Goal: Task Accomplishment & Management: Manage account settings

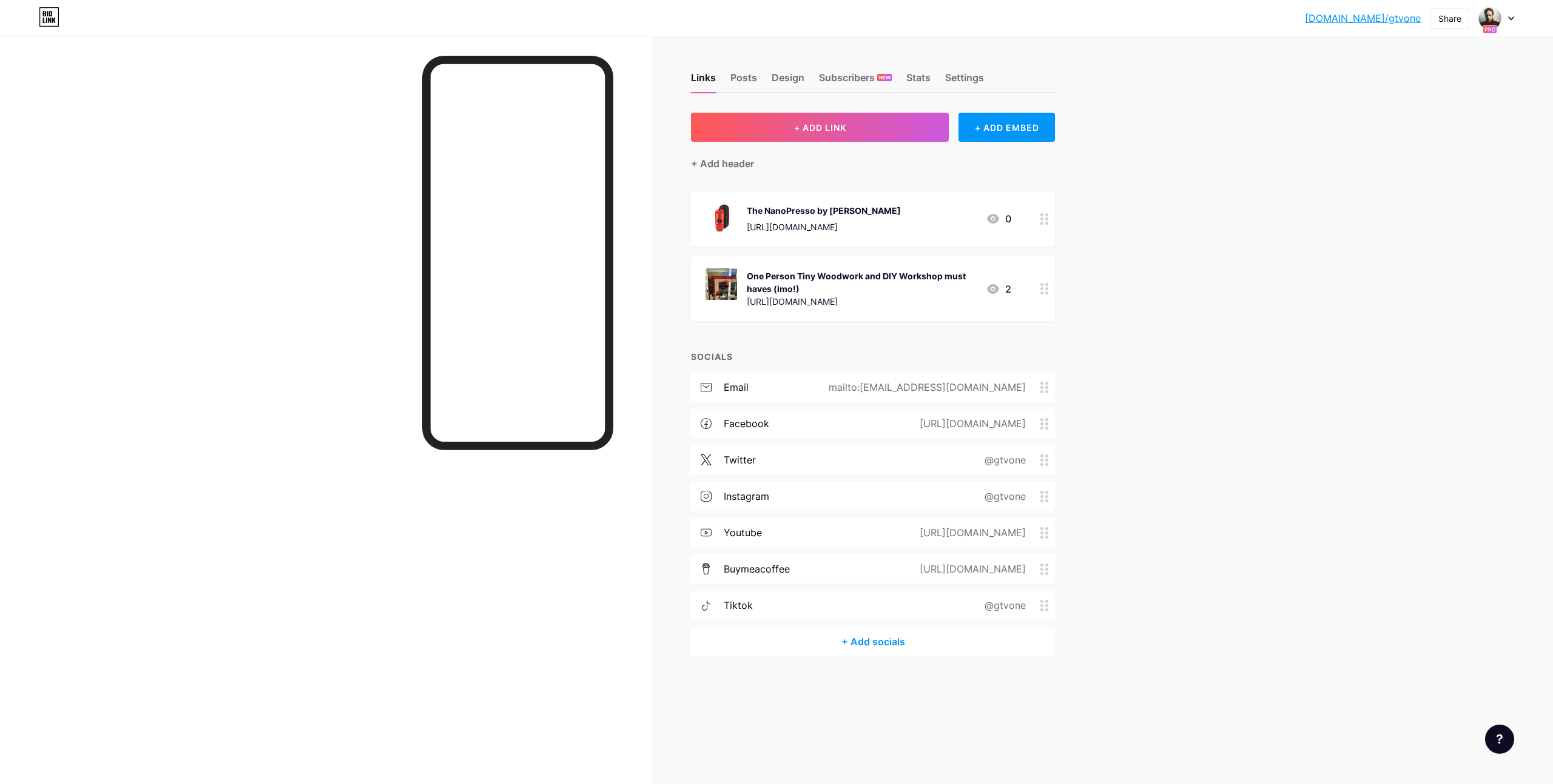
click at [1511, 14] on div at bounding box center [1496, 18] width 35 height 22
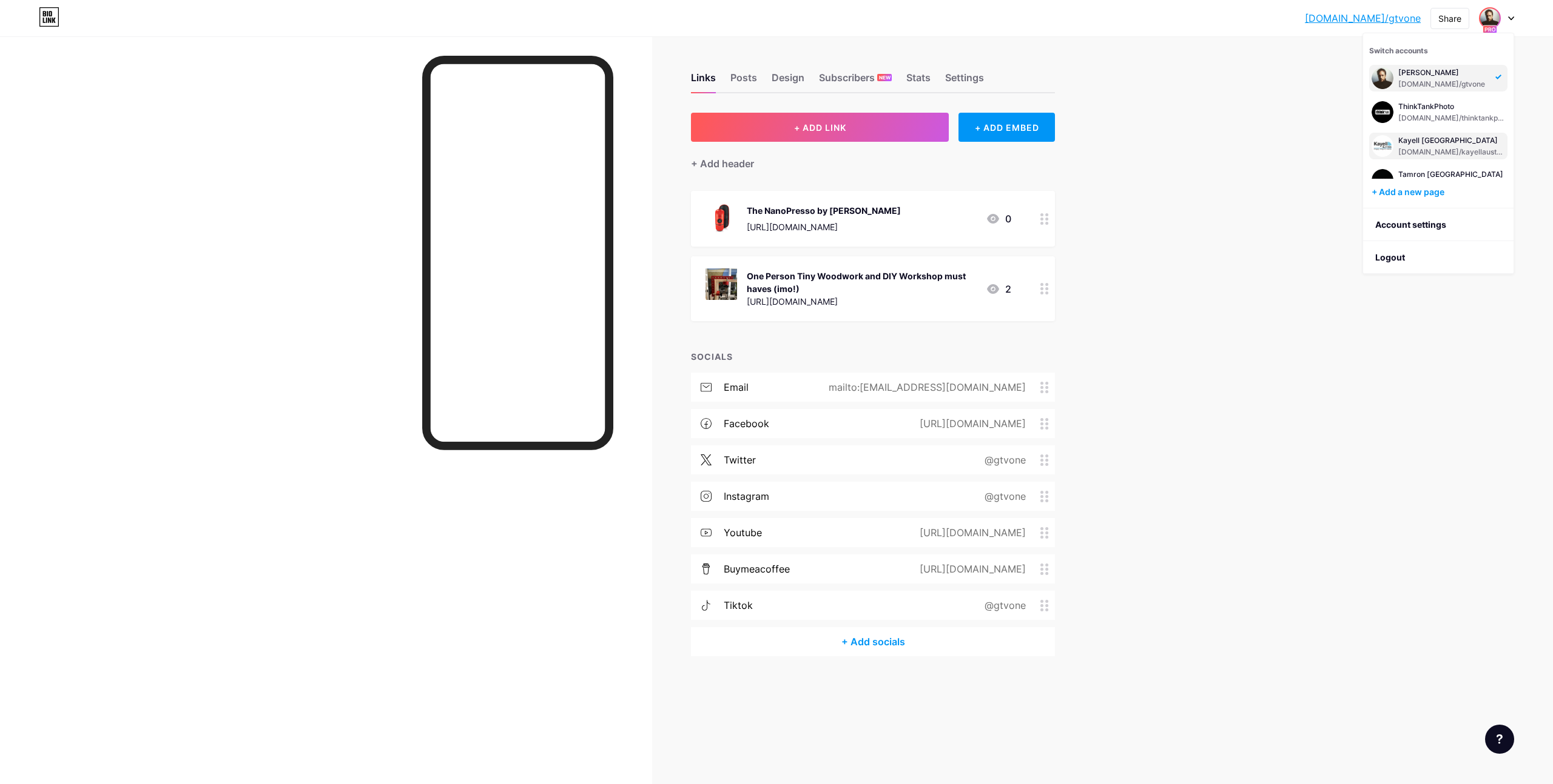
click at [1424, 141] on div "Kayell [GEOGRAPHIC_DATA]" at bounding box center [1451, 140] width 106 height 10
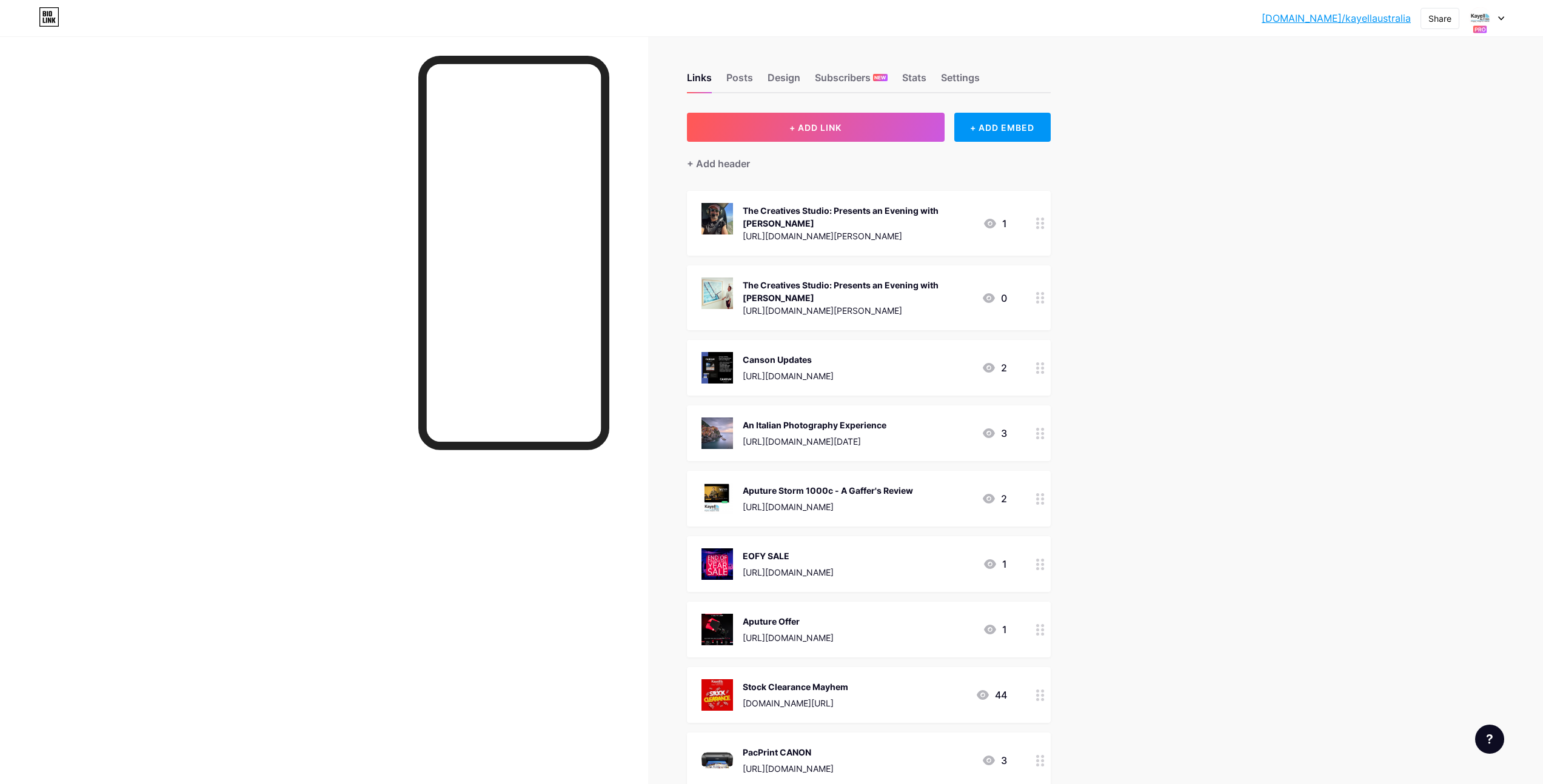
click at [838, 219] on div "The Creatives Studio: Presents an Evening with [PERSON_NAME]" at bounding box center [858, 217] width 230 height 26
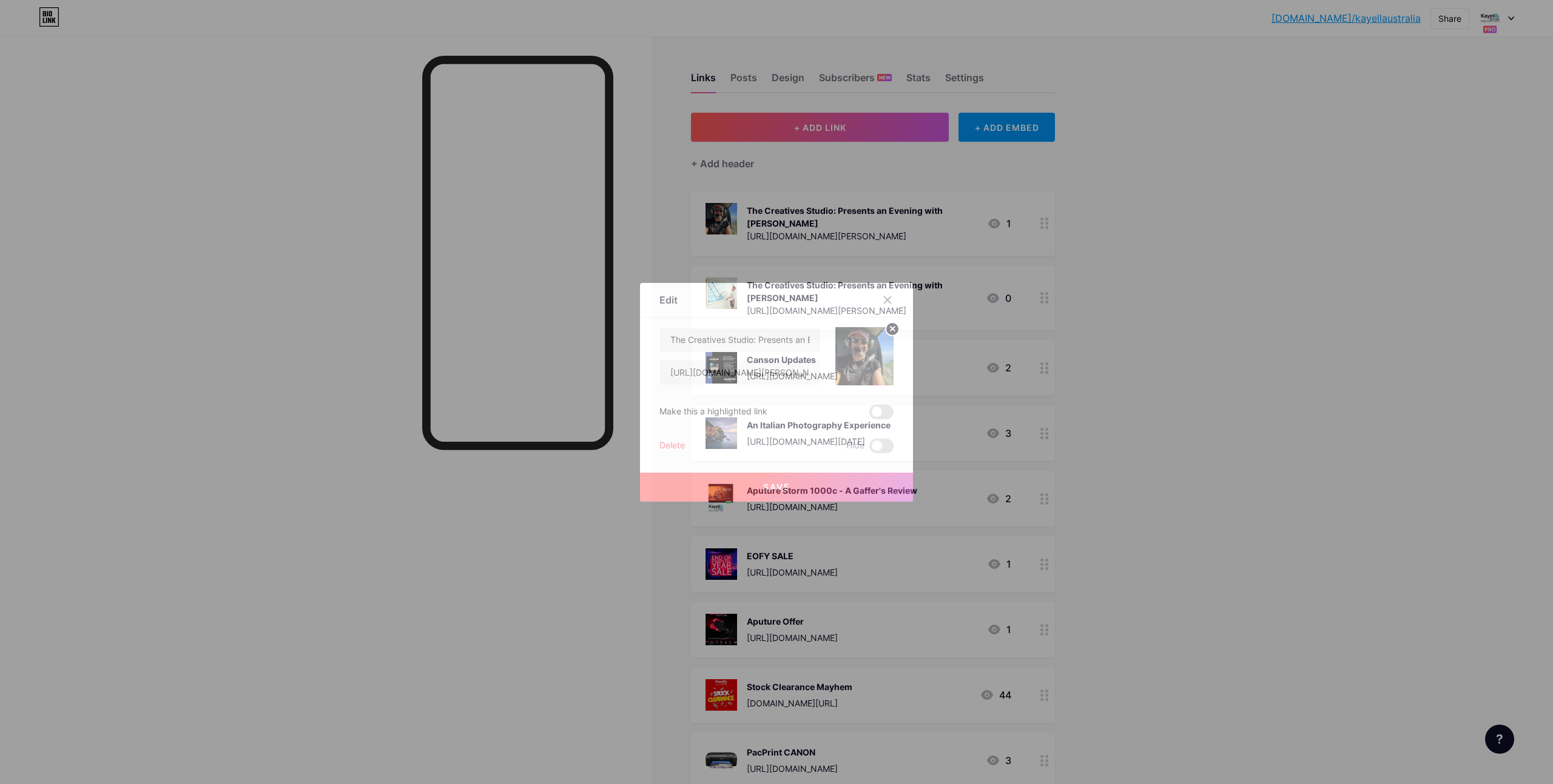
click at [667, 445] on div "Delete" at bounding box center [672, 446] width 26 height 14
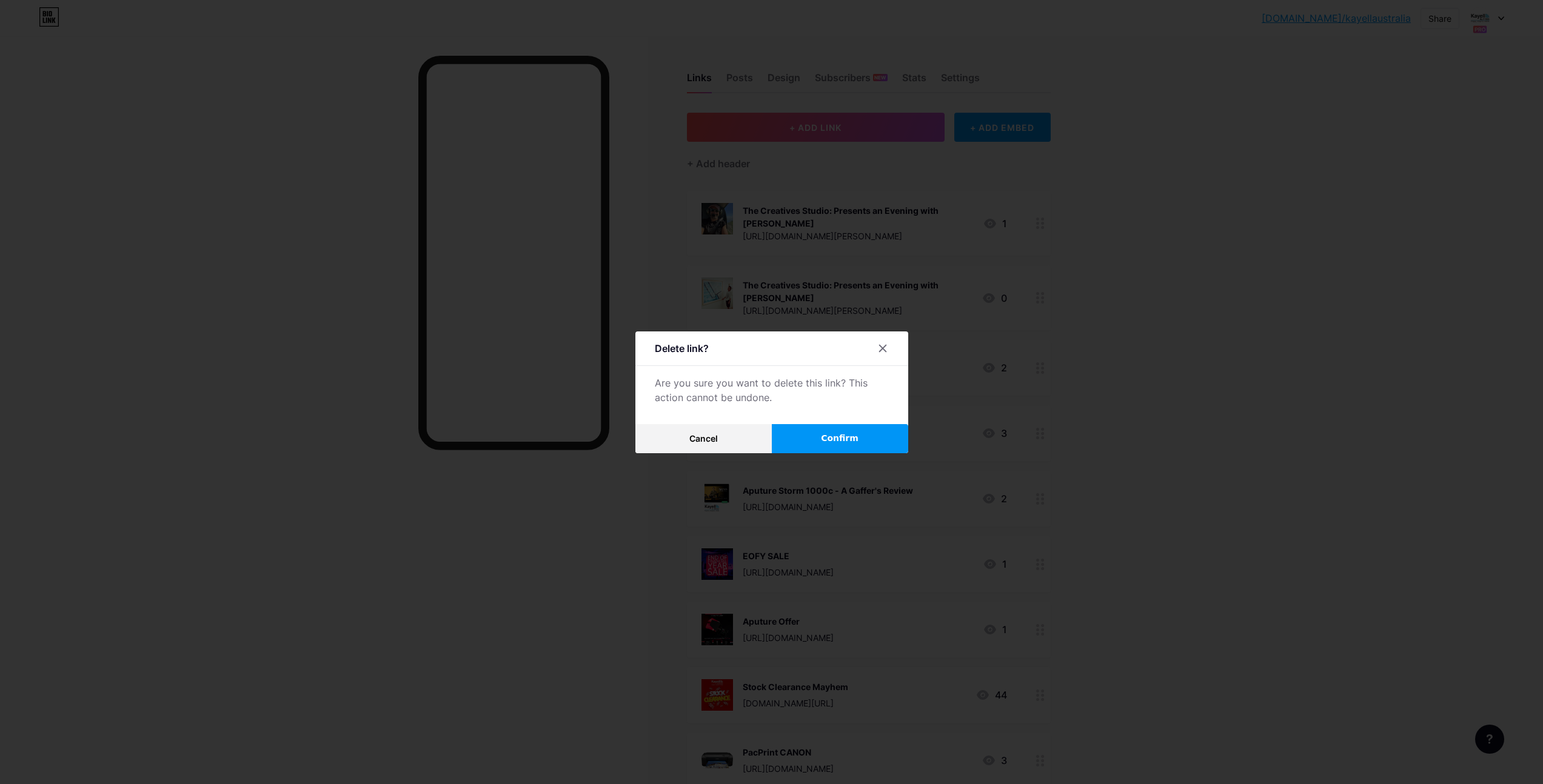
click at [847, 434] on span "Confirm" at bounding box center [839, 439] width 37 height 12
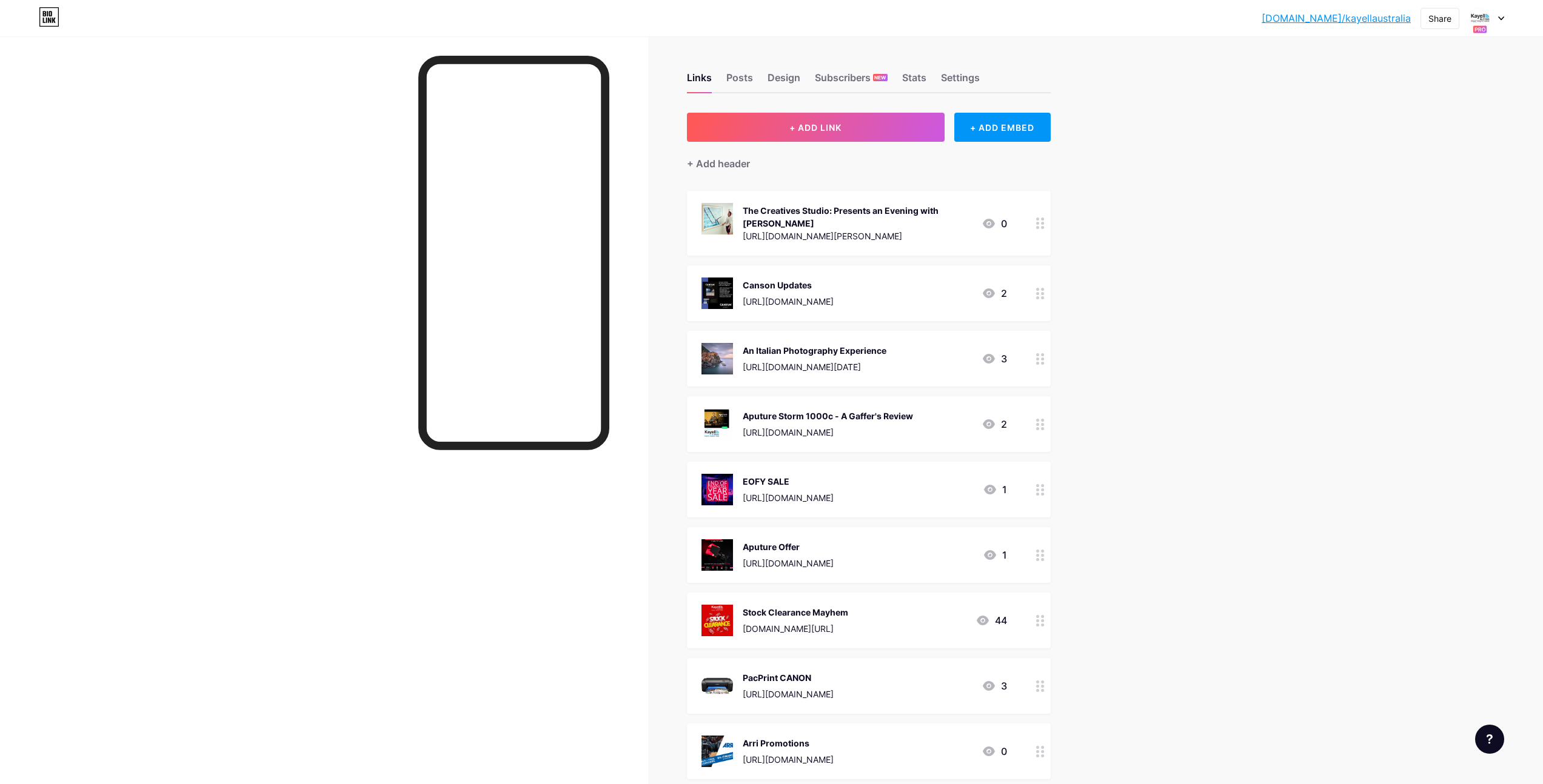
click at [773, 221] on div "The Creatives Studio: Presents an Evening with Eugene Tan" at bounding box center [857, 217] width 230 height 26
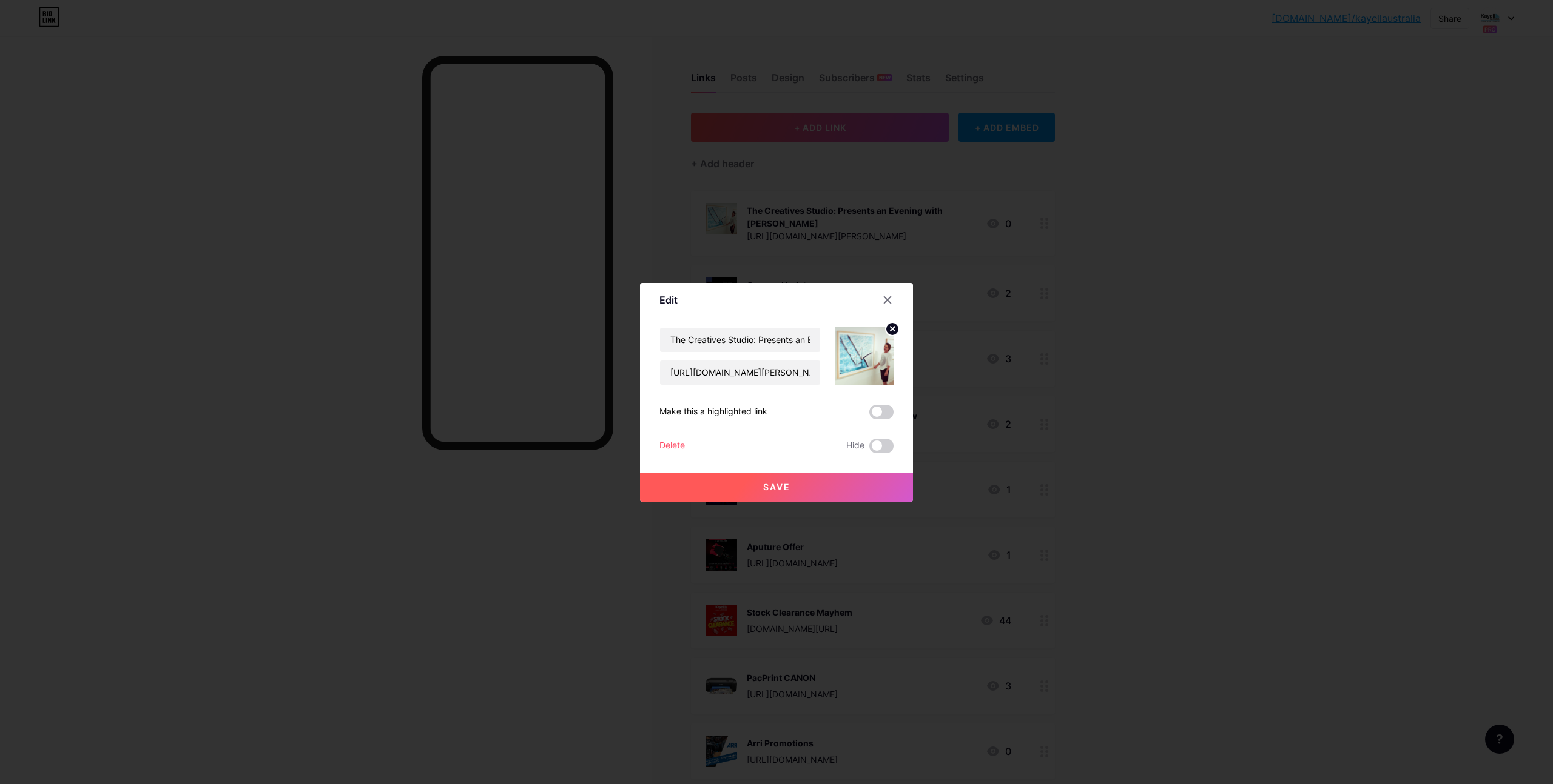
click at [667, 444] on div "Delete" at bounding box center [672, 446] width 26 height 14
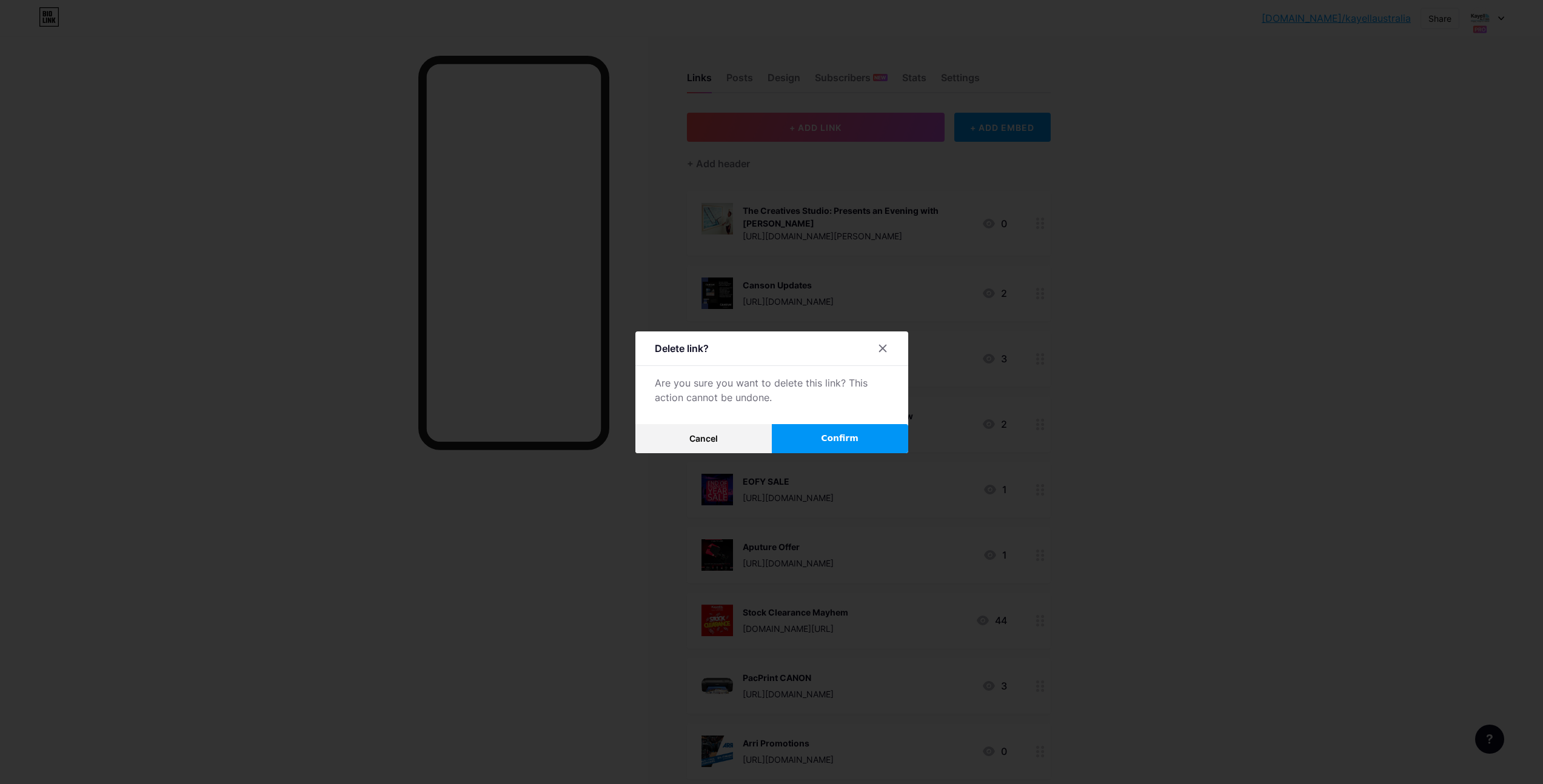
click at [839, 446] on button "Confirm" at bounding box center [840, 439] width 136 height 29
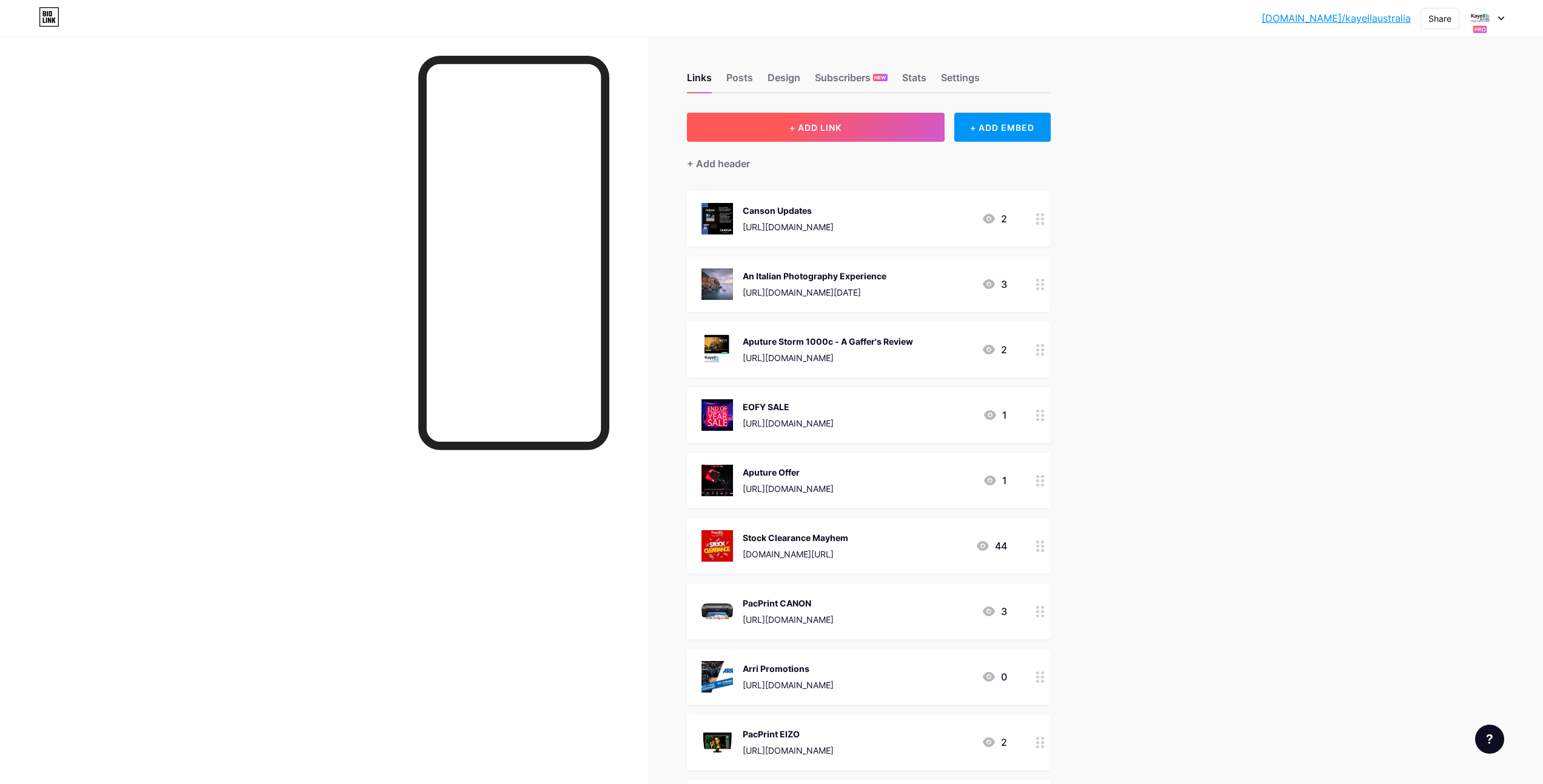
click at [823, 126] on span "+ ADD LINK" at bounding box center [815, 128] width 52 height 11
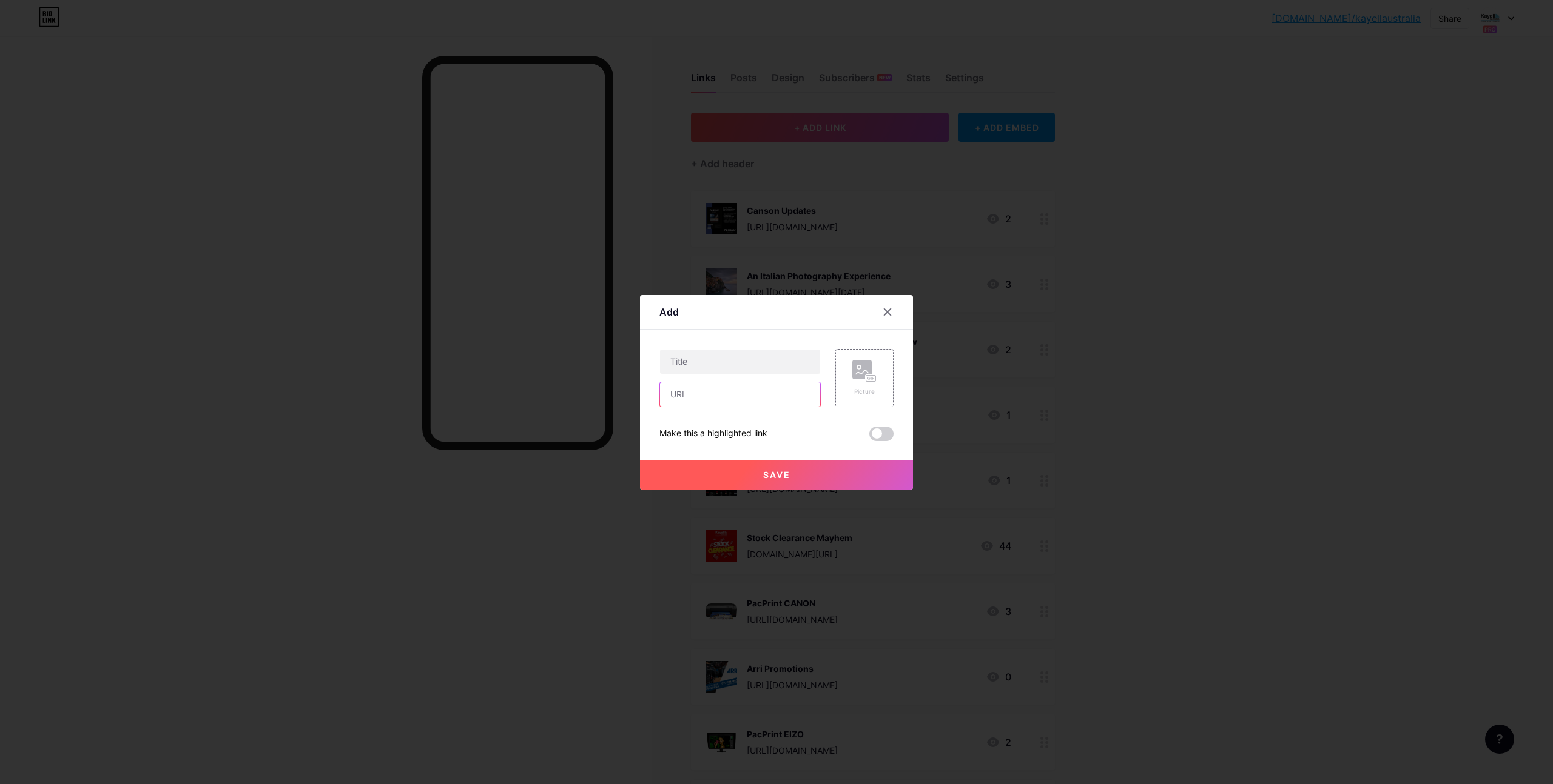
click at [735, 398] on input "text" at bounding box center [739, 394] width 160 height 24
paste input "https://www.eventzilla.net/e/the-creatives-studio-presents-an-evening-with-tony…"
type input "https://www.eventzilla.net/e/the-creatives-studio-presents-an-evening-with-tony…"
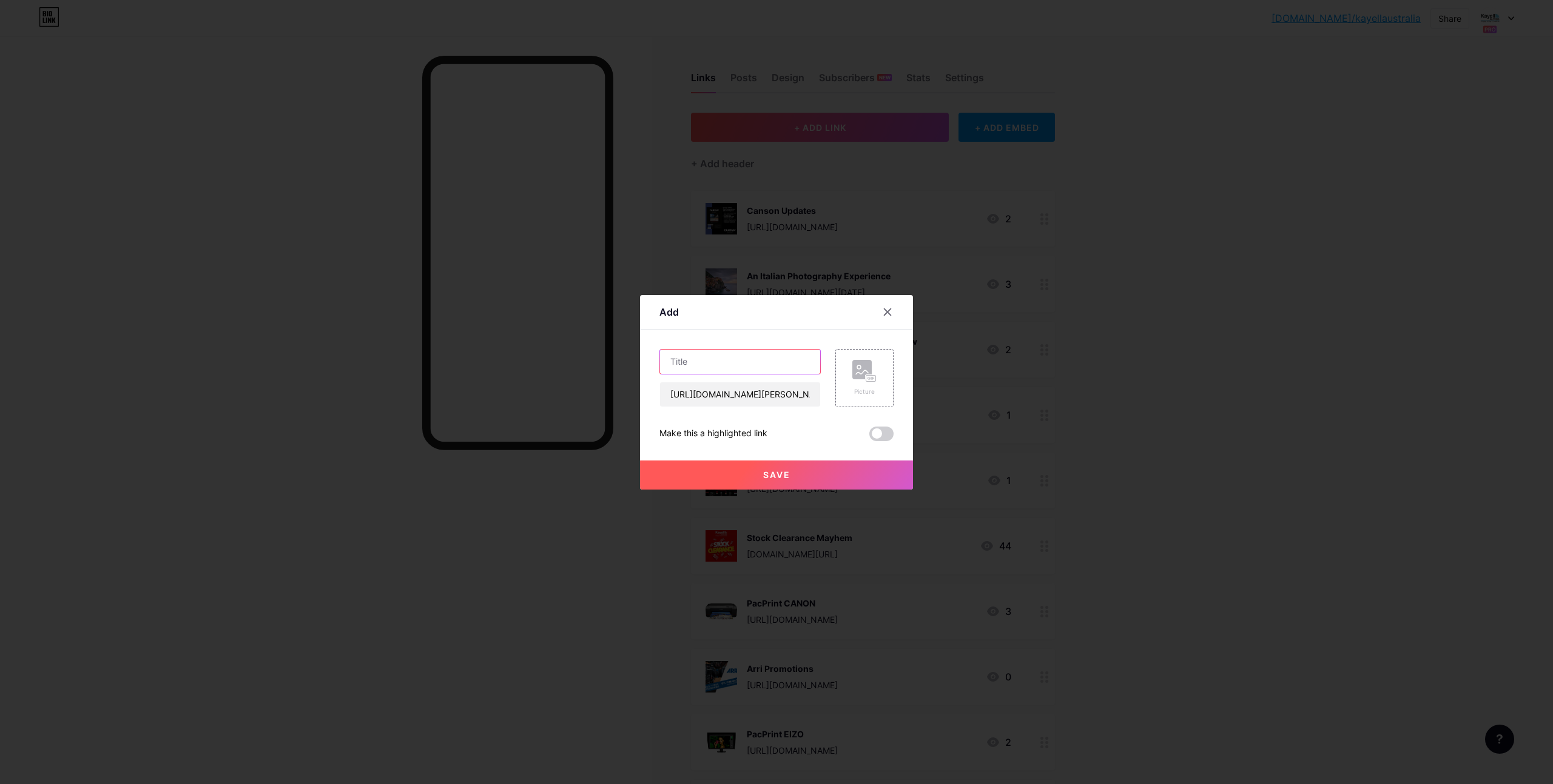
click at [748, 360] on input "text" at bounding box center [739, 361] width 160 height 24
paste input "The Creatives Studio: Presents an Evening with Tony Hewitt"
type input "The Creatives Studio: Presents an Evening with Tony Hewitt"
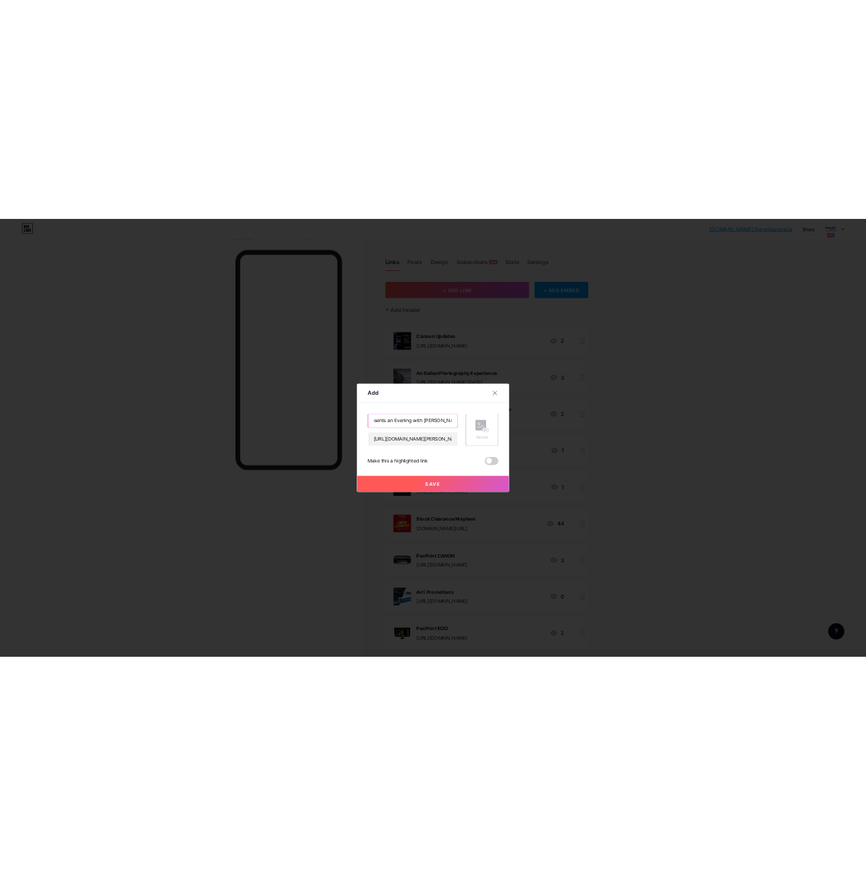
scroll to position [0, 0]
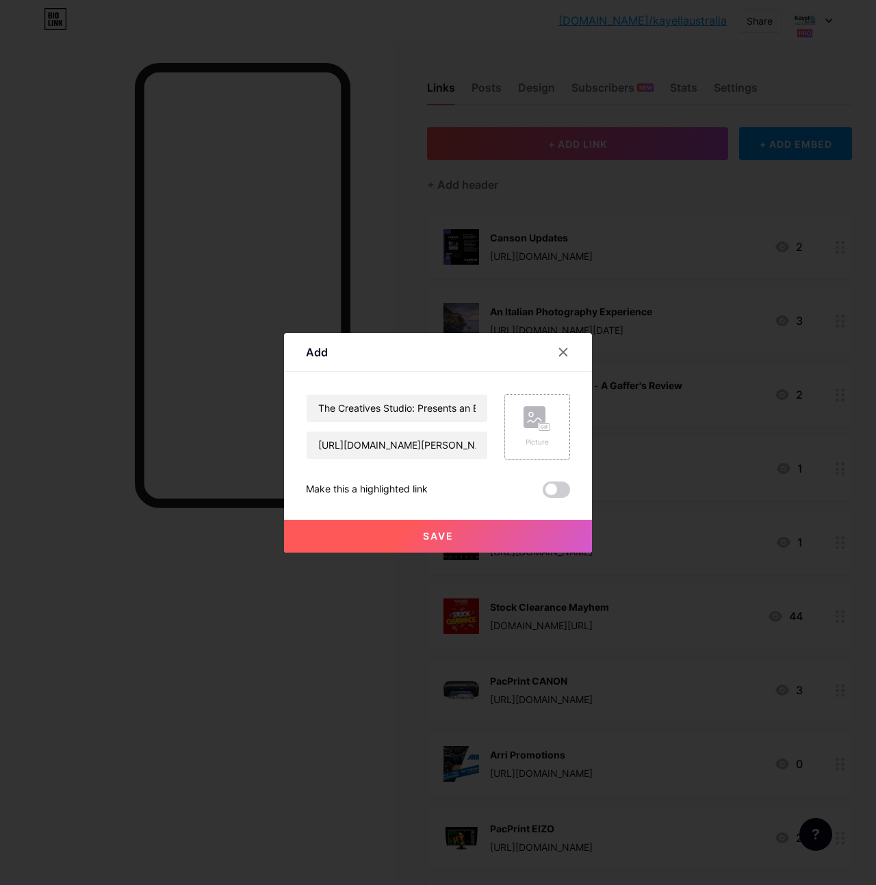
click at [538, 417] on rect at bounding box center [534, 417] width 22 height 22
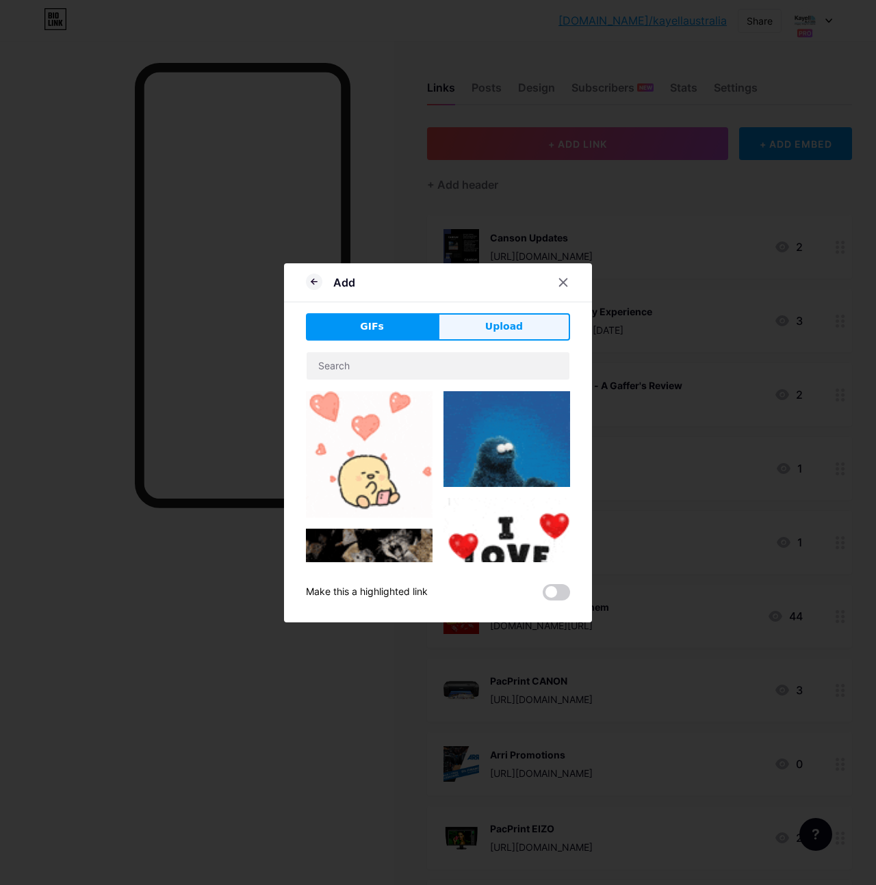
click at [480, 323] on button "Upload" at bounding box center [504, 326] width 132 height 27
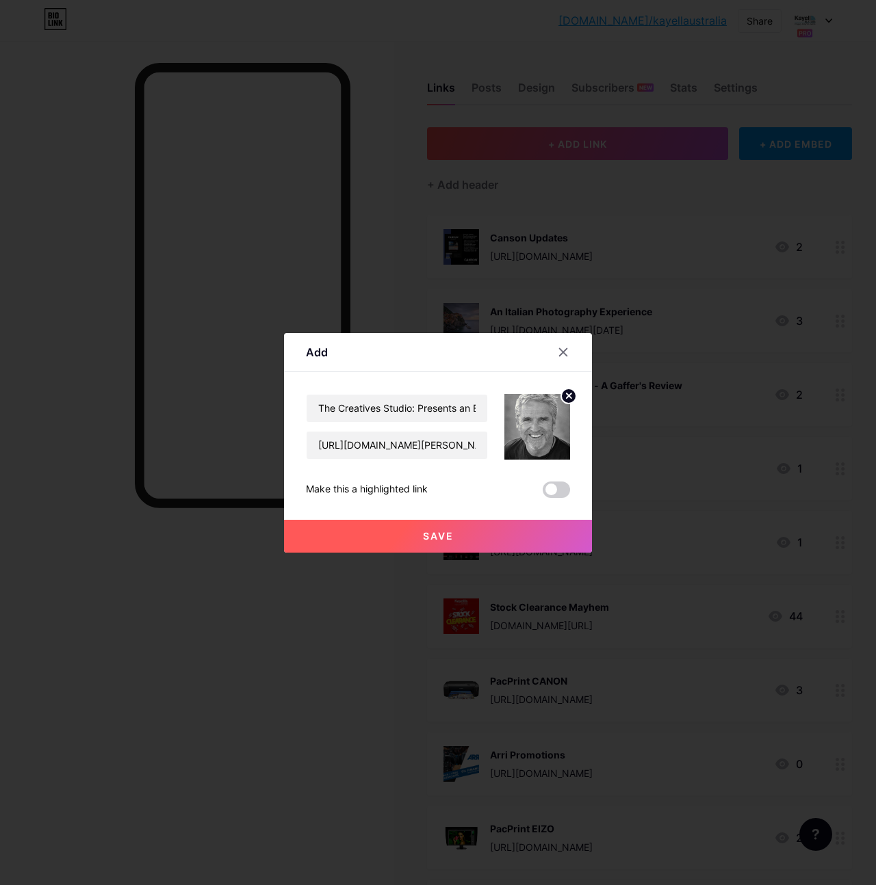
click at [446, 532] on span "Save" at bounding box center [438, 536] width 31 height 12
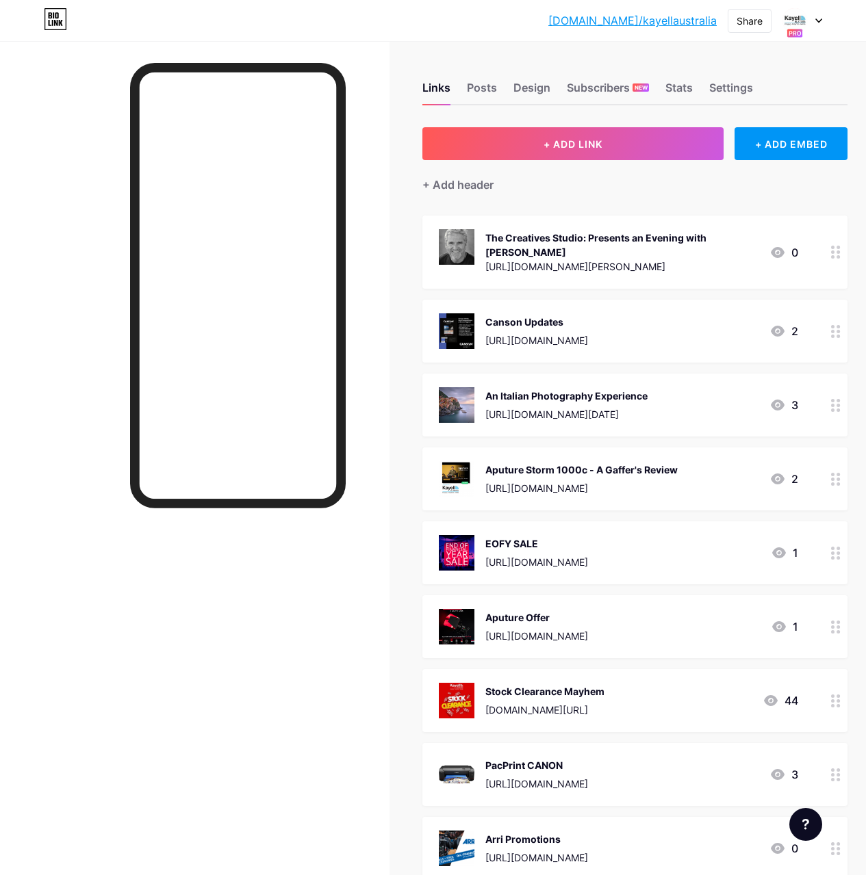
click at [267, 634] on div at bounding box center [238, 489] width 216 height 853
